Goal: Task Accomplishment & Management: Manage account settings

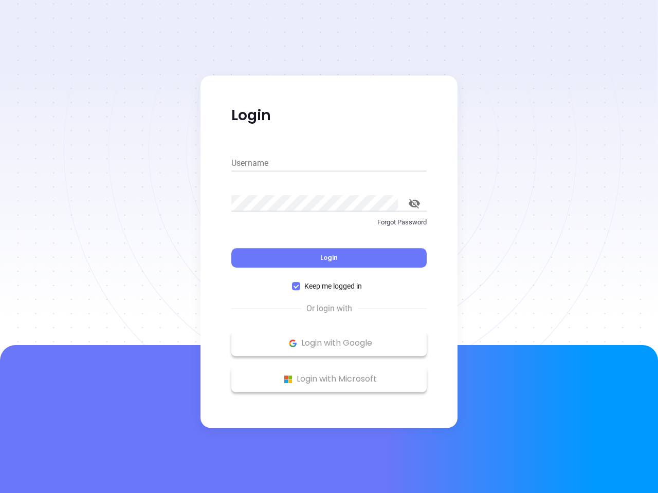
click at [329, 247] on div "Login" at bounding box center [328, 252] width 195 height 32
click at [329, 163] on input "Username" at bounding box center [328, 163] width 195 height 16
click at [414, 203] on icon "toggle password visibility" at bounding box center [414, 204] width 11 height 10
click at [329, 258] on span "Login" at bounding box center [328, 257] width 17 height 9
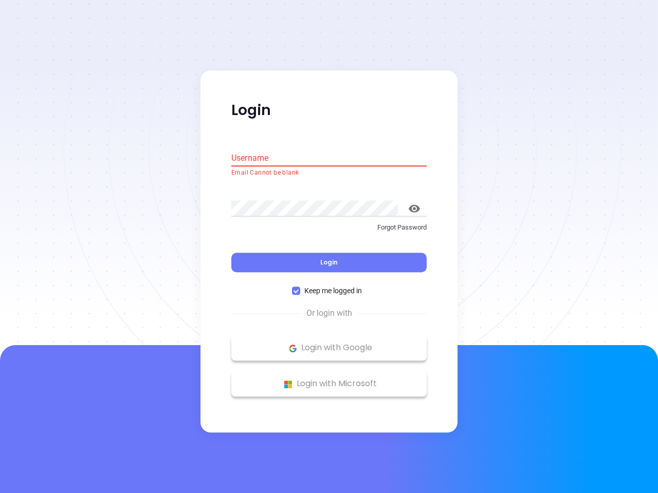
click at [329, 286] on span "Keep me logged in" at bounding box center [333, 291] width 66 height 11
click at [300, 287] on input "Keep me logged in" at bounding box center [296, 291] width 8 height 8
checkbox input "false"
click at [329, 343] on p "Login with Google" at bounding box center [328, 348] width 185 height 15
click at [329, 379] on p "Login with Microsoft" at bounding box center [328, 384] width 185 height 15
